Goal: Navigation & Orientation: Find specific page/section

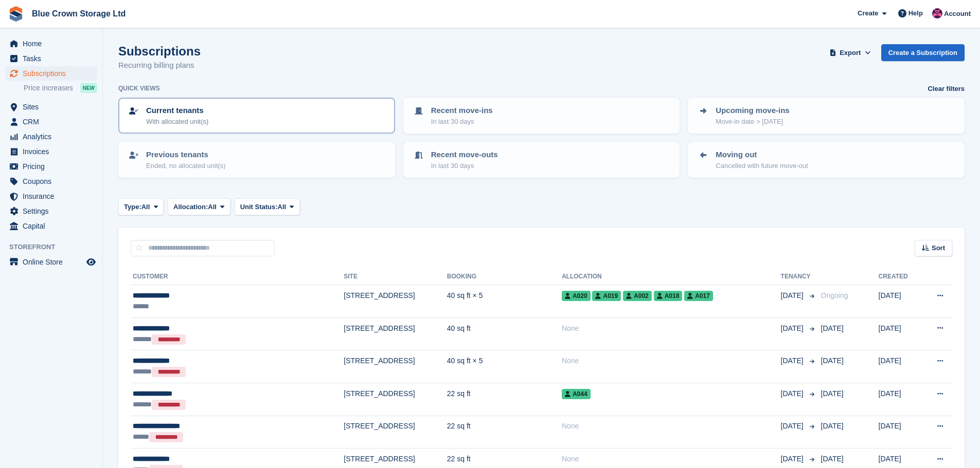
click at [210, 117] on div "Current tenants With allocated unit(s)" at bounding box center [257, 116] width 258 height 22
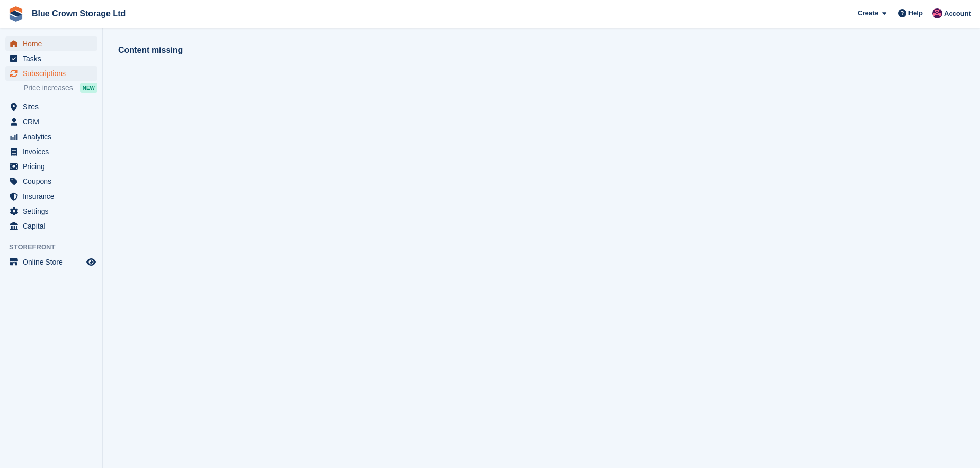
click at [28, 45] on span "Home" at bounding box center [54, 44] width 62 height 14
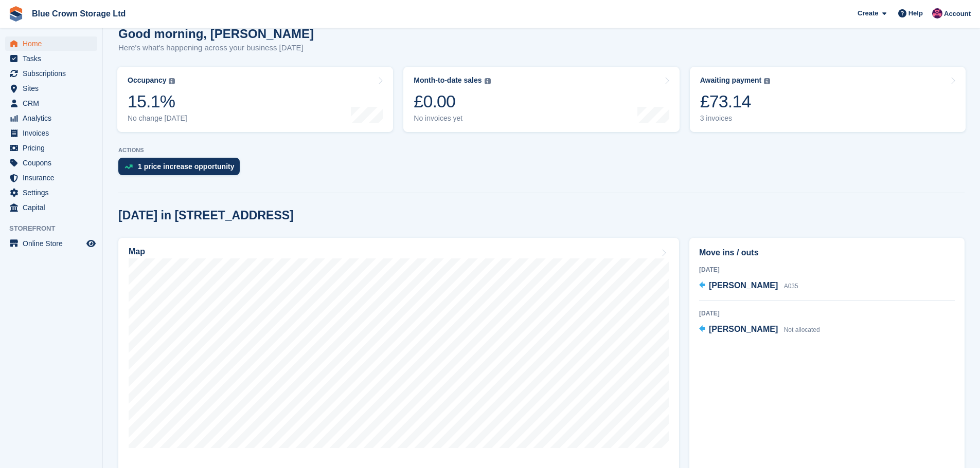
scroll to position [103, 0]
